Goal: Book appointment/travel/reservation

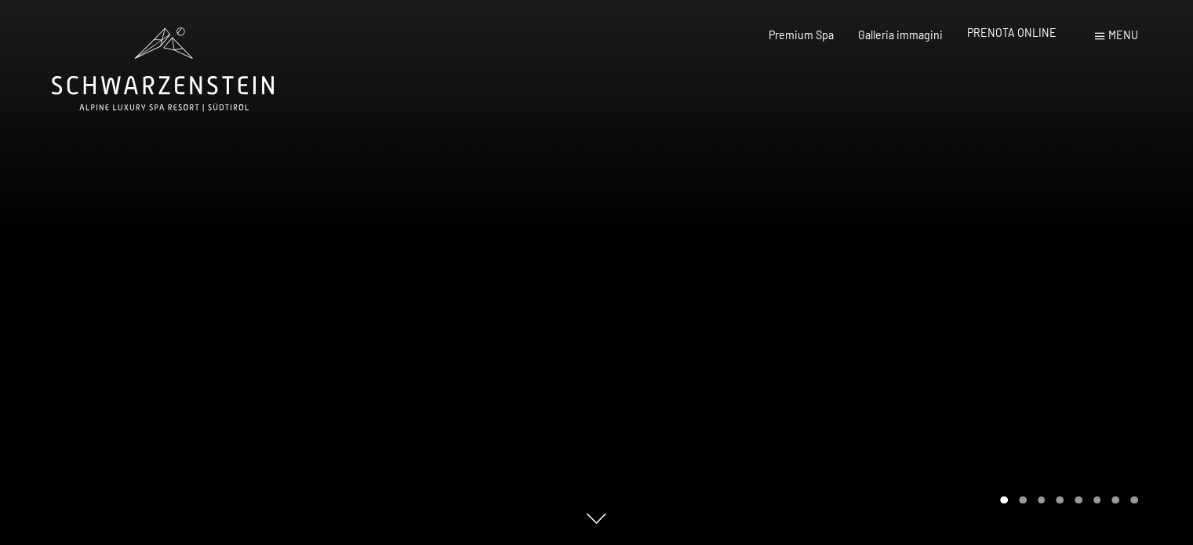
click at [1011, 27] on span "PRENOTA ONLINE" at bounding box center [1011, 32] width 89 height 13
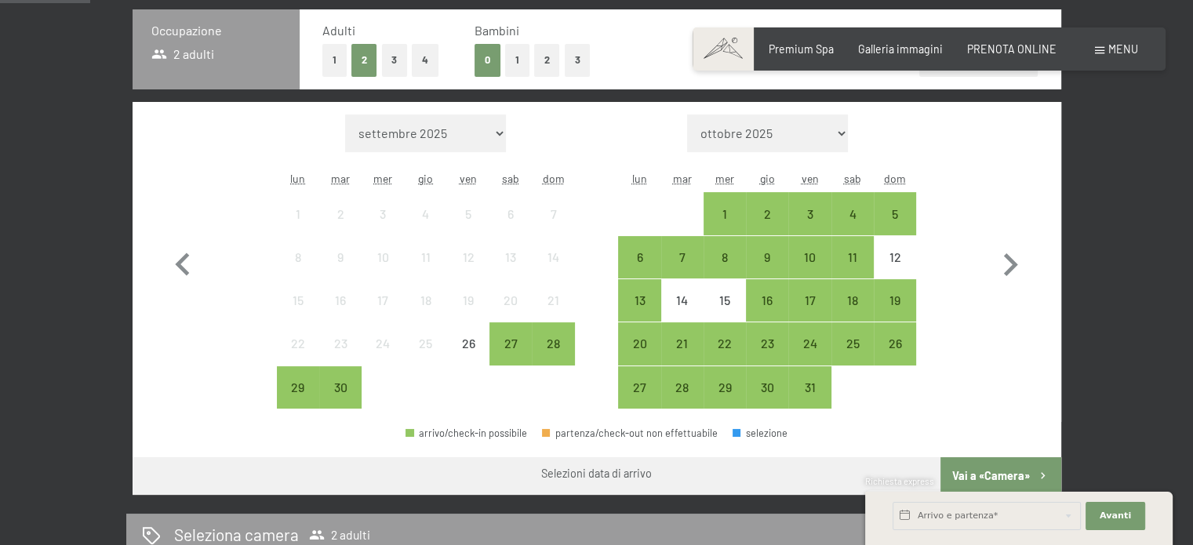
scroll to position [408, 0]
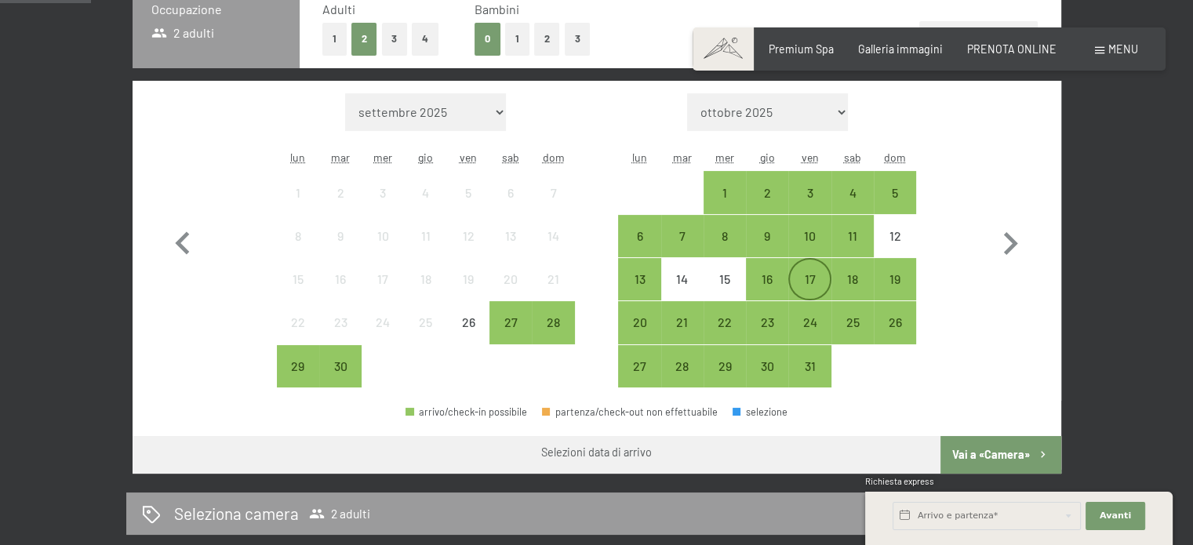
click at [825, 285] on div "17" at bounding box center [809, 292] width 39 height 39
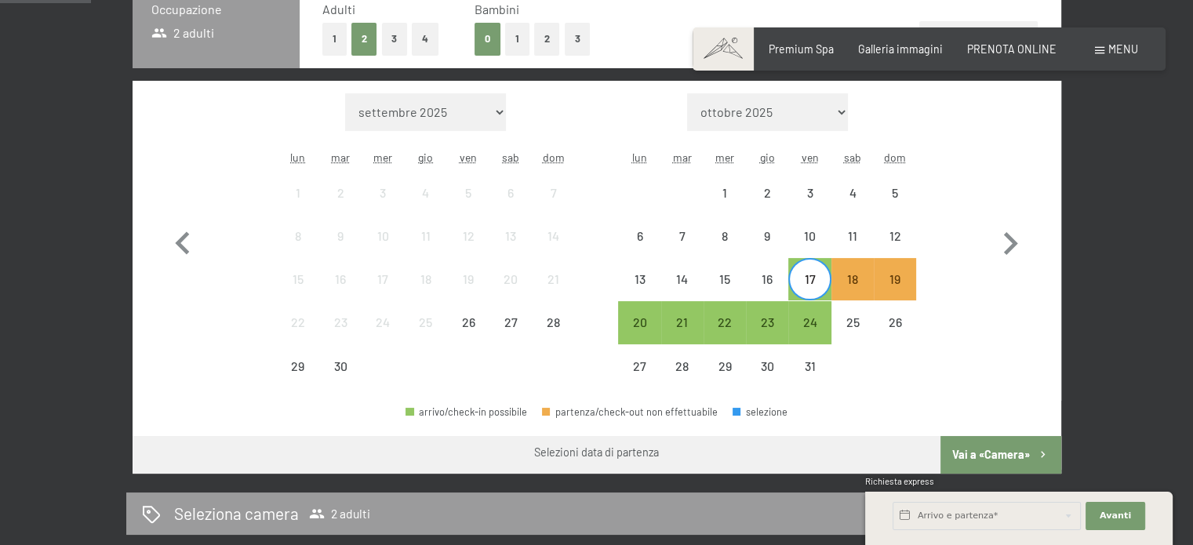
scroll to position [0, 0]
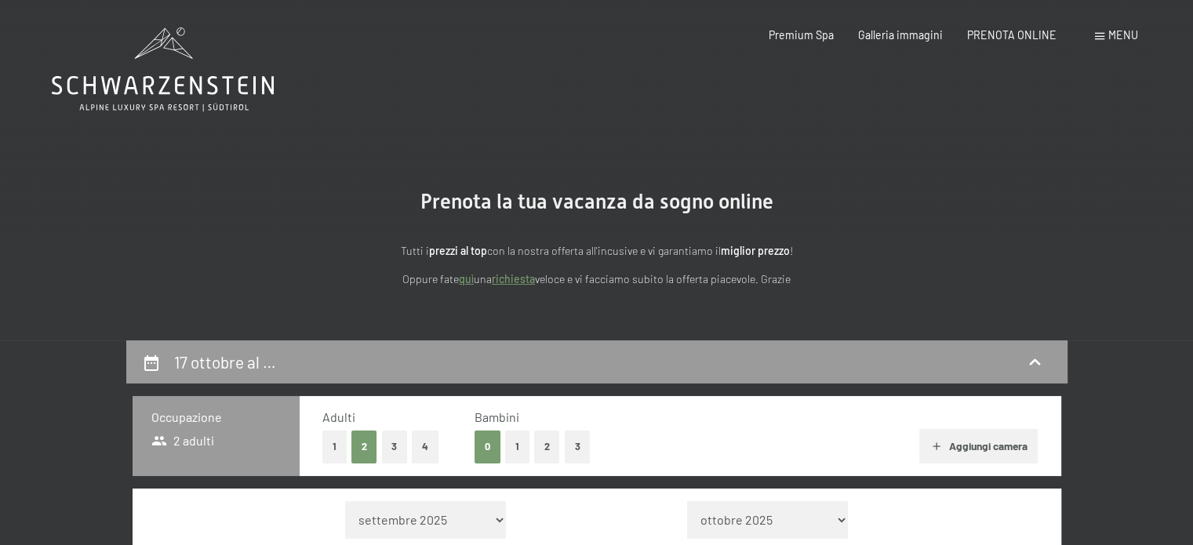
click at [1104, 32] on div "Menu" at bounding box center [1116, 35] width 43 height 16
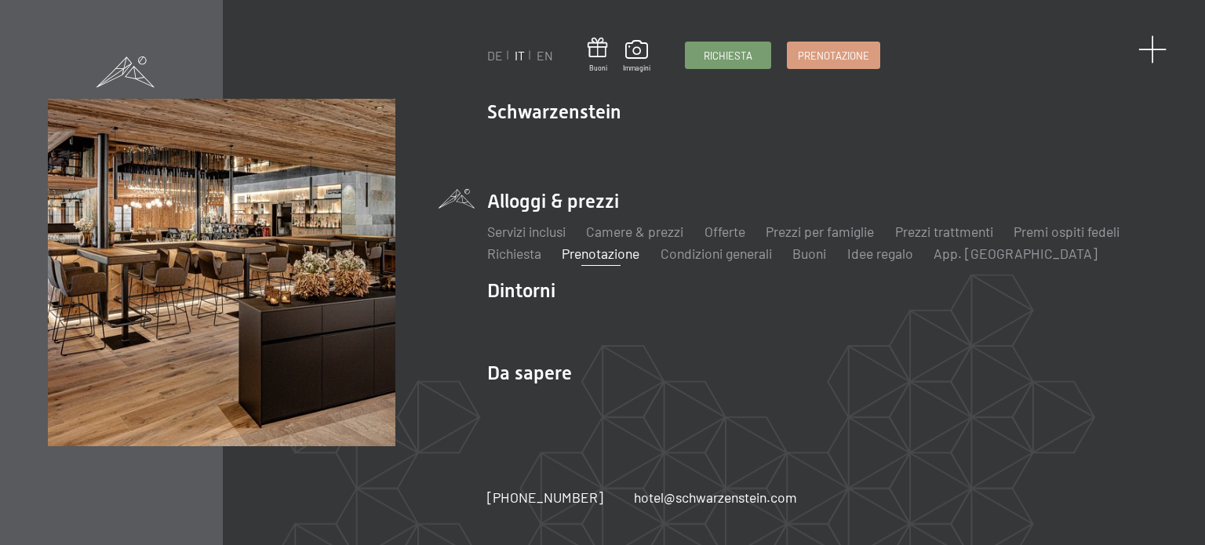
click at [1143, 49] on span at bounding box center [1153, 49] width 29 height 29
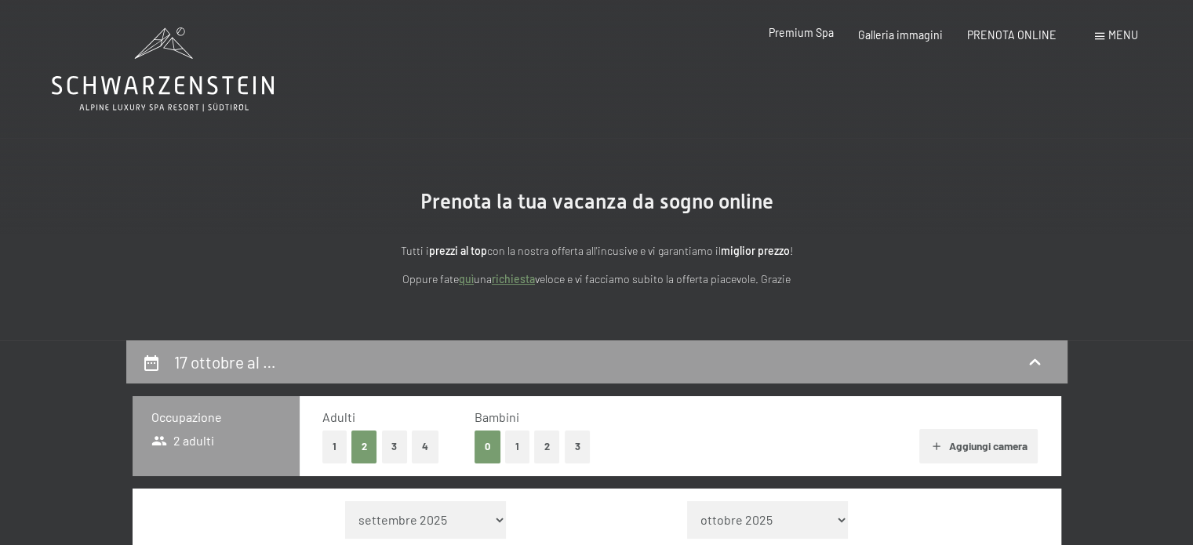
click at [794, 37] on span "Premium Spa" at bounding box center [801, 32] width 65 height 13
